Goal: Task Accomplishment & Management: Manage account settings

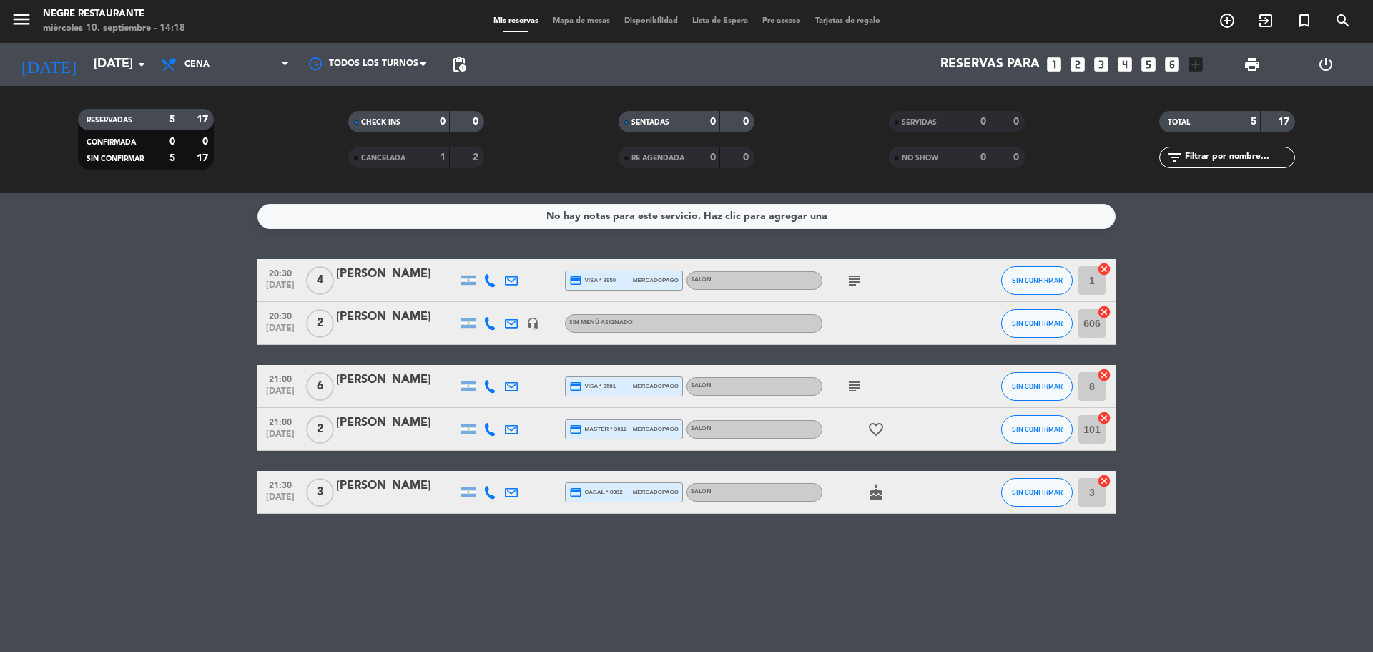
click at [1091, 334] on input "606" at bounding box center [1092, 323] width 29 height 29
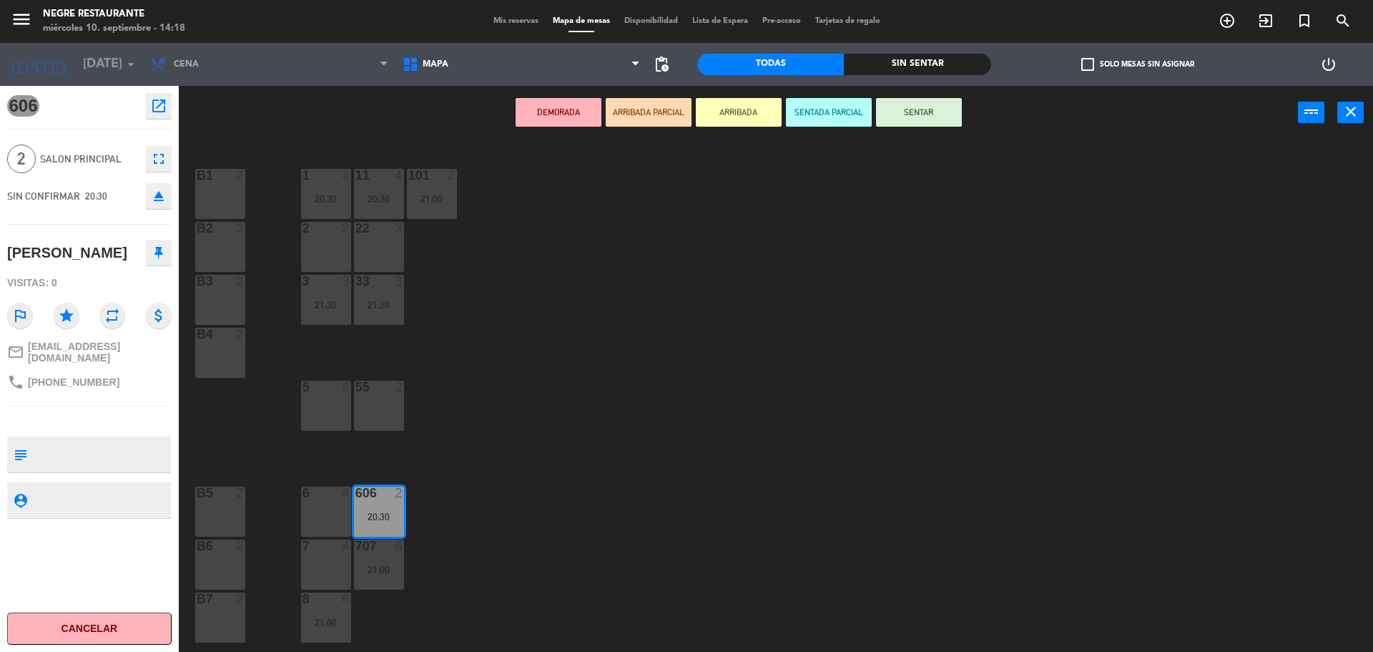
click at [381, 419] on div "55 2" at bounding box center [379, 405] width 50 height 50
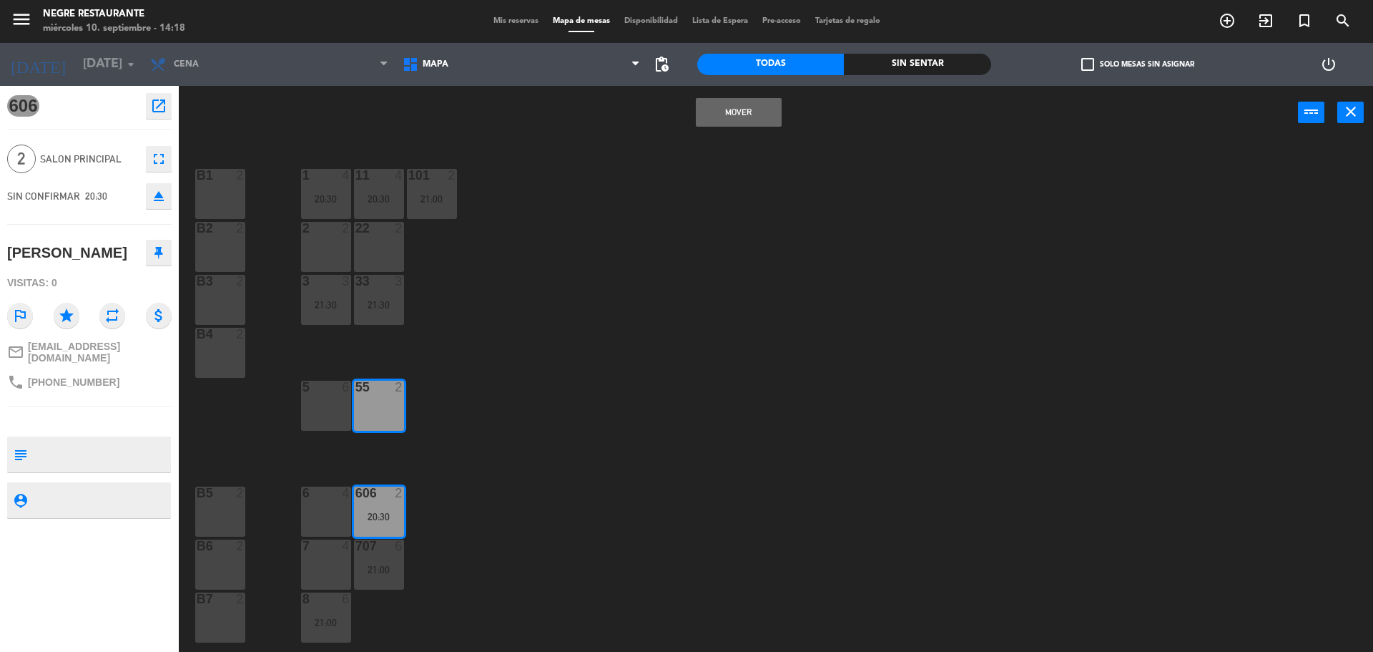
click at [391, 497] on div "2" at bounding box center [402, 492] width 24 height 13
click at [378, 425] on div "55 2" at bounding box center [379, 405] width 50 height 50
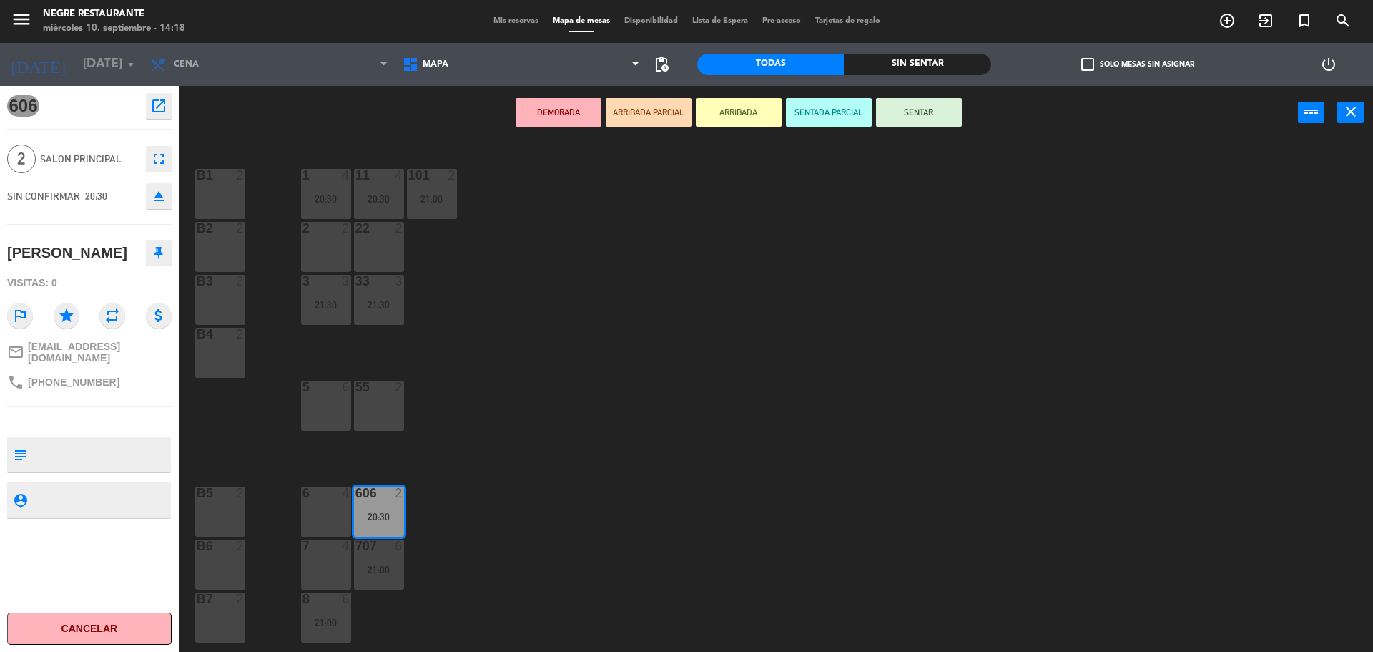
click at [383, 501] on div "606 2 20:30" at bounding box center [379, 511] width 50 height 50
click at [373, 508] on div "606 2 20:30 606 2 20:30" at bounding box center [379, 511] width 50 height 50
click at [509, 443] on div "1 4 20:30 11 4 20:30 101 2 21:00 B1 2 2 2 22 2 B2 2 3 3 21:30 33 3 21:30 B3 2 B…" at bounding box center [782, 399] width 1181 height 512
click at [386, 508] on div "606 2 20:30" at bounding box center [379, 511] width 50 height 50
click at [157, 104] on icon "open_in_new" at bounding box center [158, 105] width 17 height 17
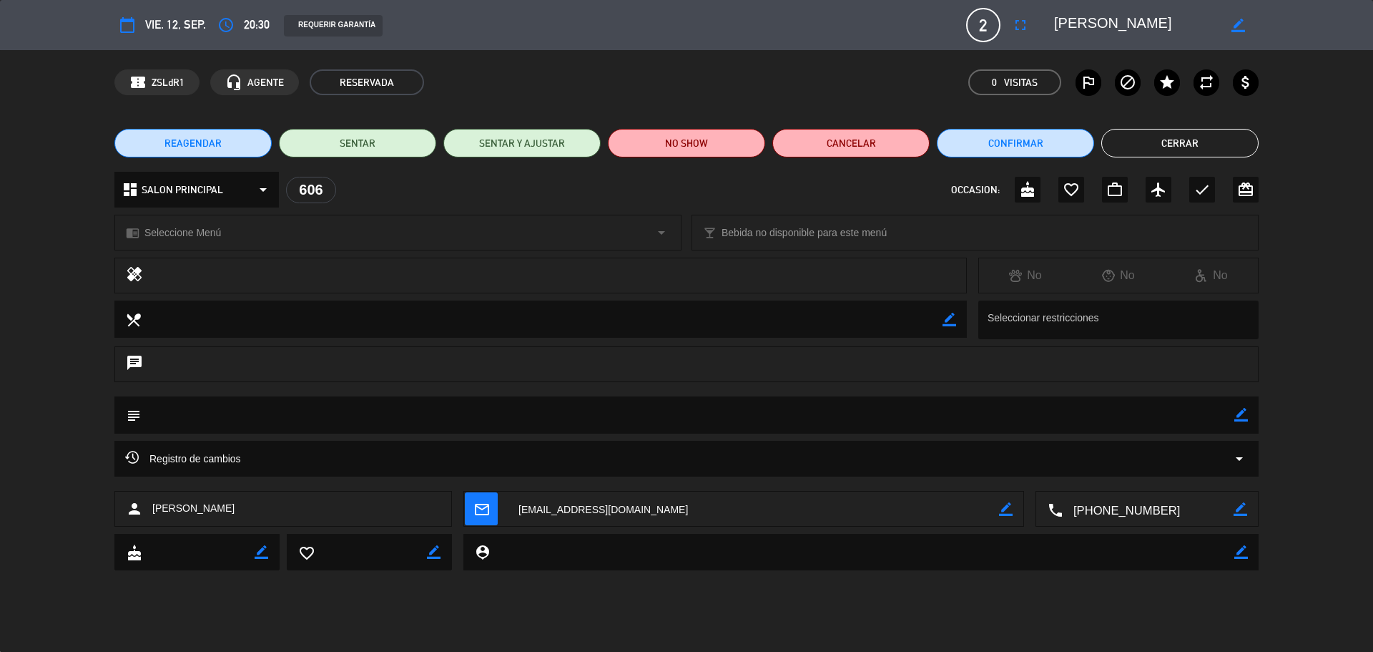
click at [317, 187] on div "606" at bounding box center [311, 190] width 50 height 26
click at [264, 187] on icon "arrow_drop_down" at bounding box center [263, 189] width 17 height 17
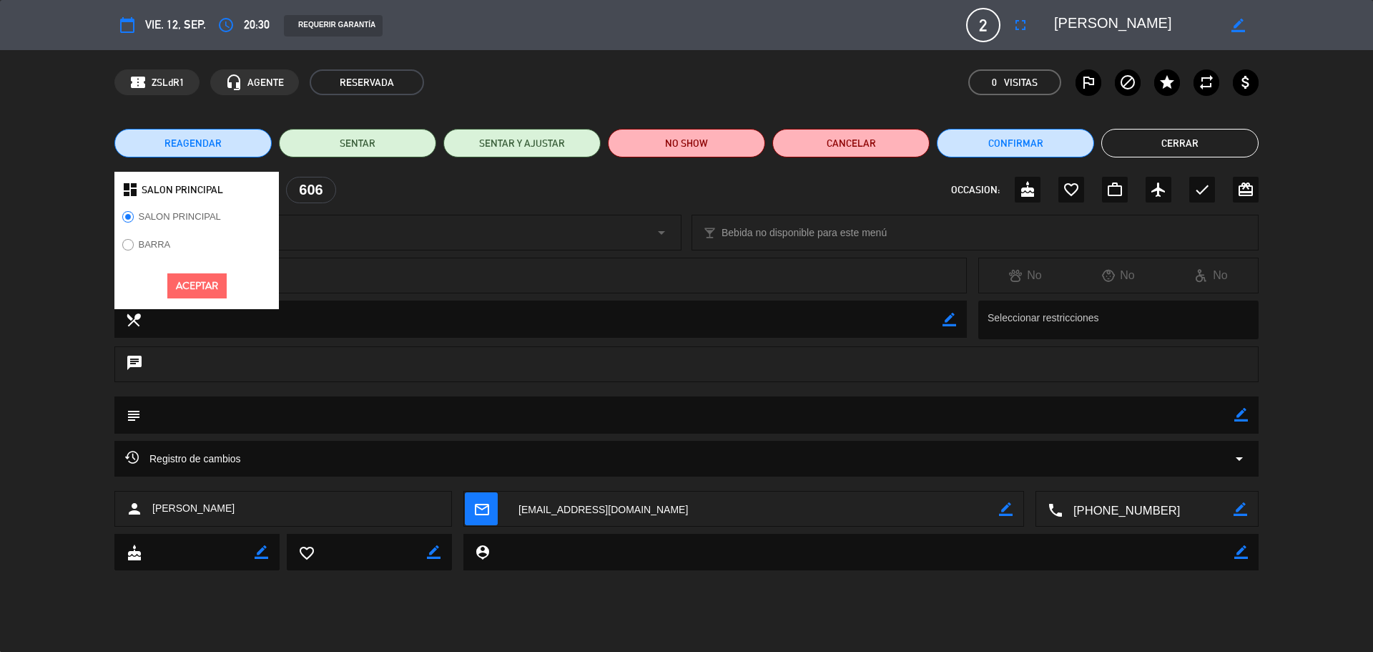
click at [396, 187] on div "dashboard SALON PRINCIPAL SALON PRINCIPAL BARRA Aceptar 606 OCCASION: cake favo…" at bounding box center [686, 190] width 1144 height 36
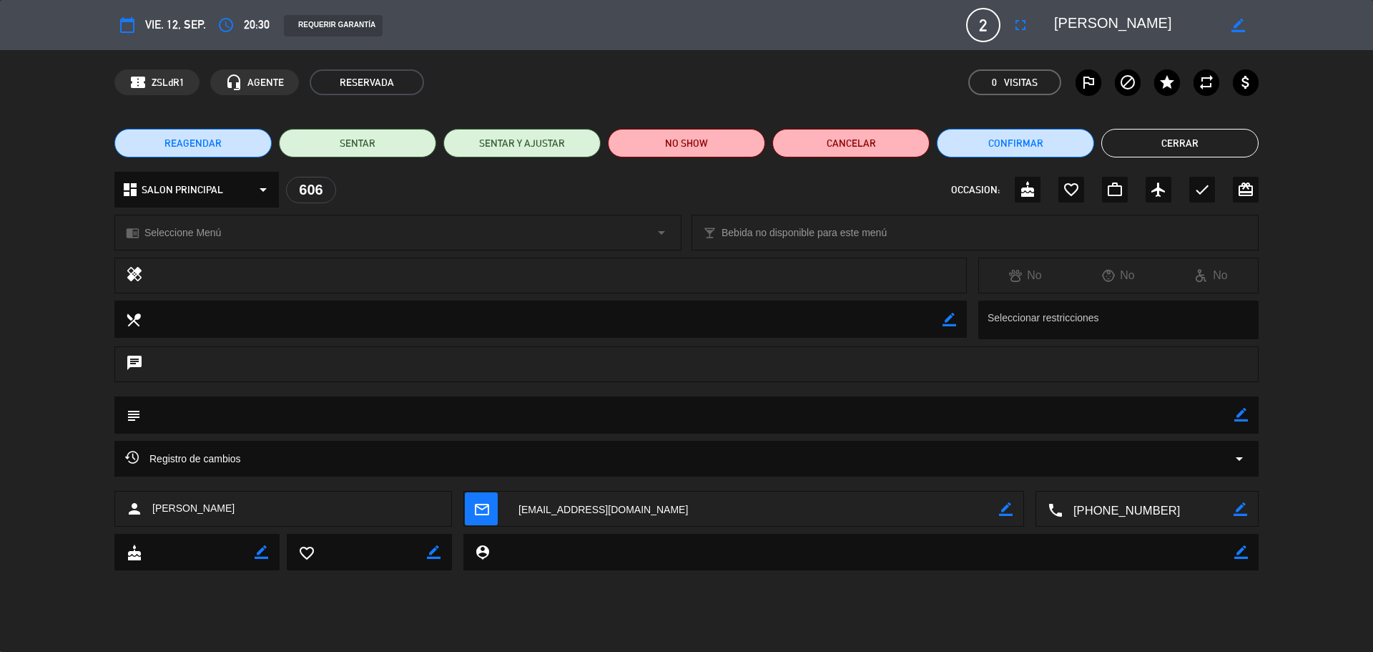
click at [314, 187] on div "606" at bounding box center [311, 190] width 50 height 26
click at [508, 416] on textarea at bounding box center [688, 414] width 1094 height 36
click at [1242, 409] on icon "border_color" at bounding box center [1241, 415] width 14 height 14
type textarea "No ubicar en el sector de cocina."
click at [1235, 456] on icon "arrow_drop_down" at bounding box center [1239, 458] width 17 height 17
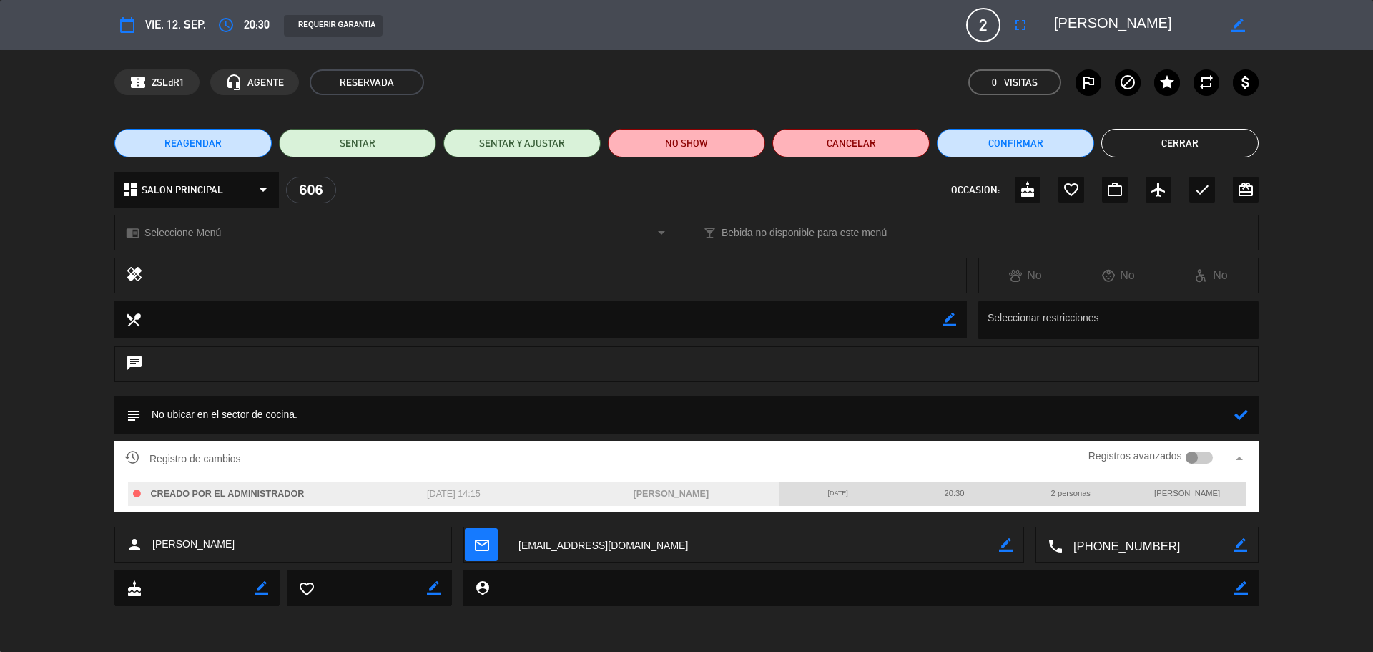
click at [1321, 388] on div "chat" at bounding box center [686, 371] width 1373 height 50
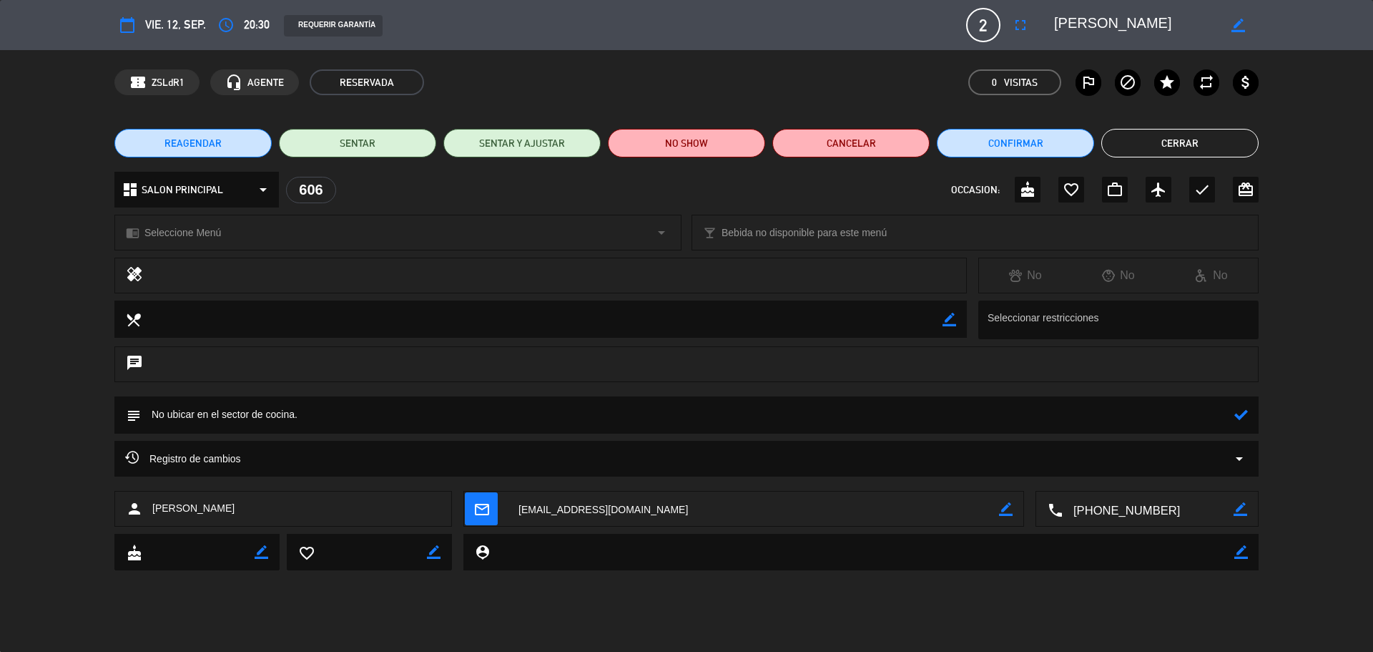
click at [311, 187] on div "606" at bounding box center [311, 190] width 50 height 26
click at [275, 187] on div "dashboard SALON PRINCIPAL arrow_drop_down" at bounding box center [196, 190] width 164 height 36
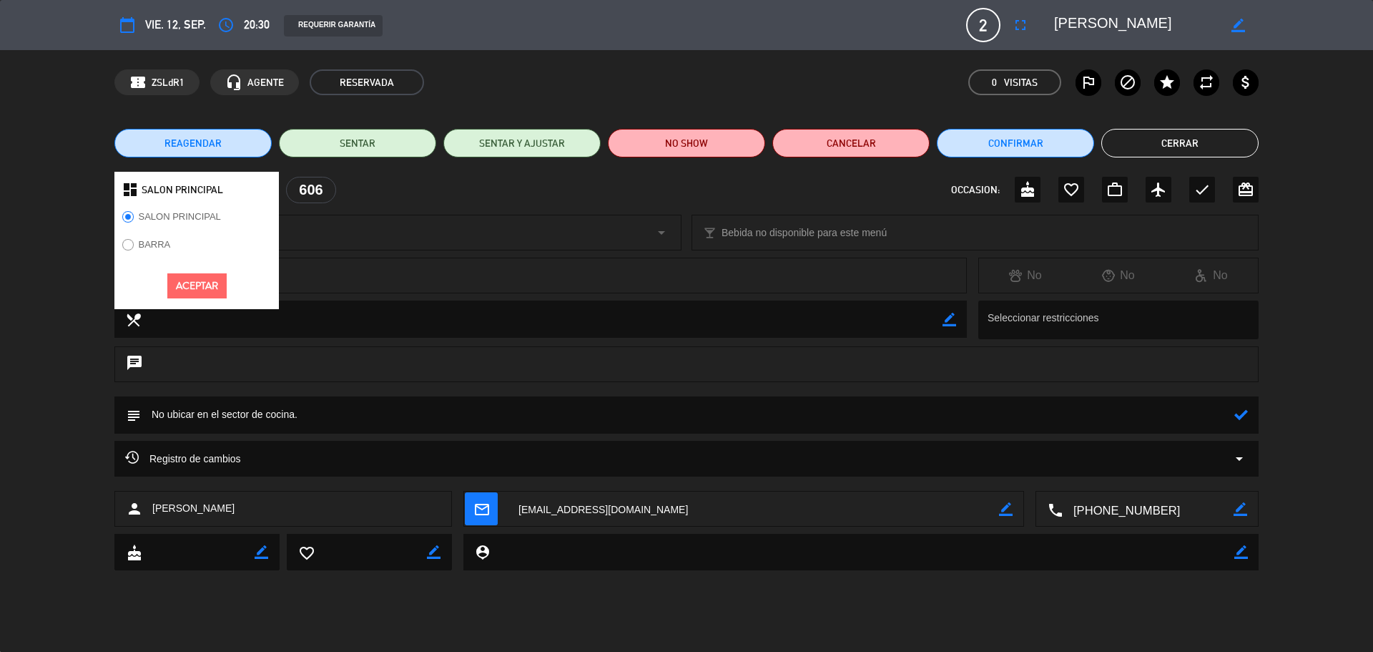
click at [413, 181] on div "dashboard SALON PRINCIPAL SALON PRINCIPAL BARRA Aceptar 606 OCCASION: cake favo…" at bounding box center [686, 190] width 1144 height 36
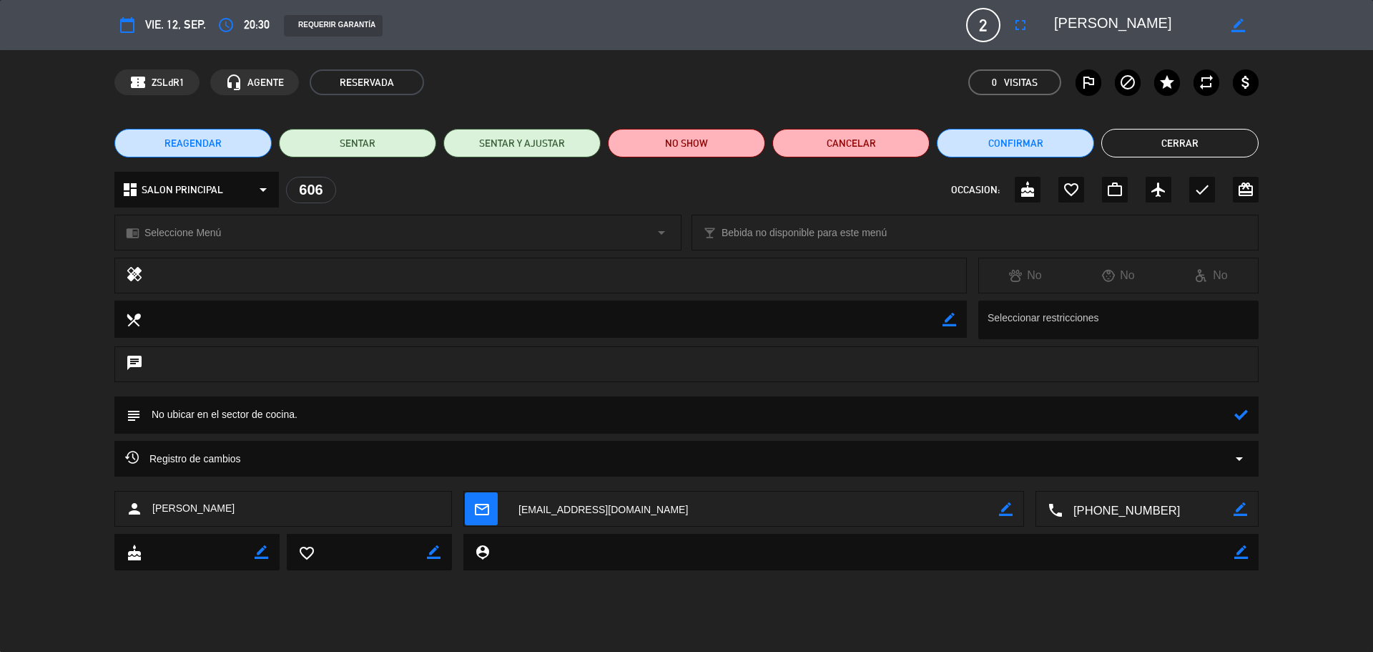
click at [1243, 27] on icon "border_color" at bounding box center [1239, 26] width 14 height 14
click at [1238, 27] on icon at bounding box center [1239, 26] width 14 height 14
click at [1372, 315] on div "local_dining border_color Seleccionar restricciones" at bounding box center [686, 323] width 1373 height 46
click at [394, 420] on textarea at bounding box center [688, 414] width 1094 height 36
click at [1320, 310] on div "local_dining border_color Seleccionar restricciones" at bounding box center [686, 323] width 1373 height 46
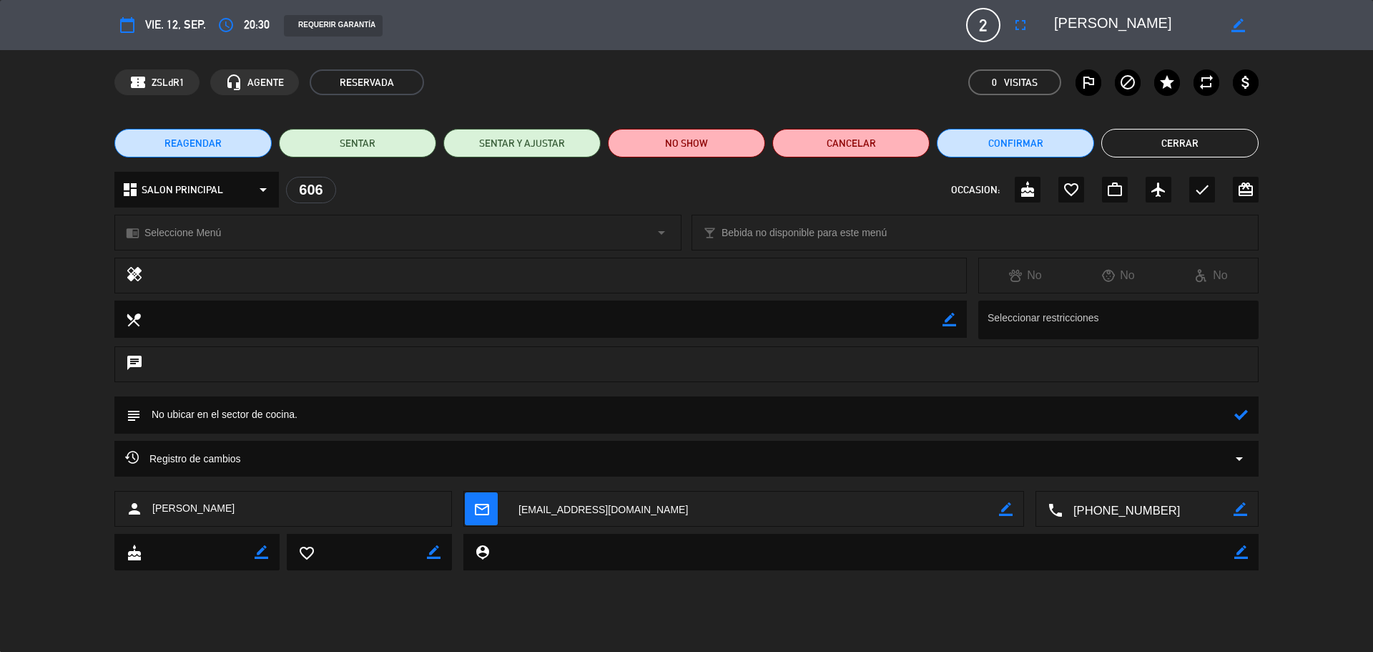
click at [170, 25] on span "vie. 12, sep." at bounding box center [175, 24] width 61 height 19
click at [129, 16] on icon "calendar_today" at bounding box center [127, 24] width 17 height 17
click at [137, 24] on button "calendar_today" at bounding box center [127, 25] width 26 height 26
